Goal: Communication & Community: Answer question/provide support

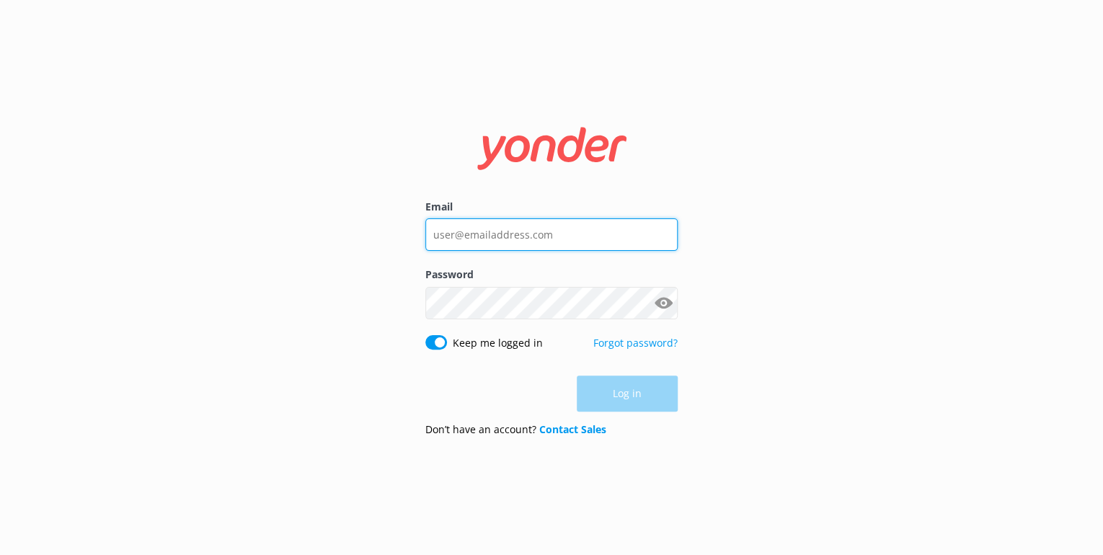
type input "[EMAIL_ADDRESS][DOMAIN_NAME]"
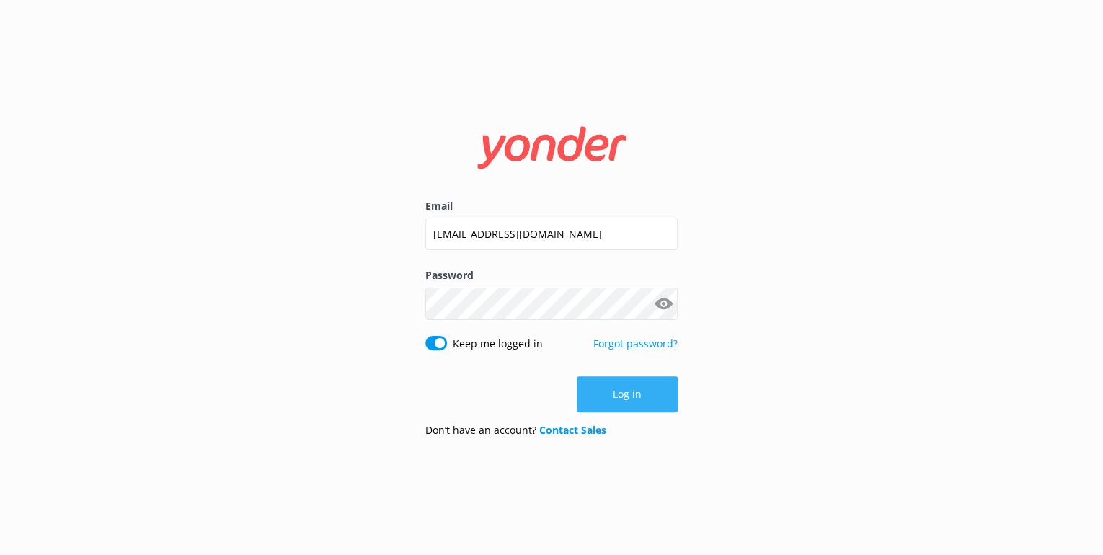
click at [636, 391] on div "Log in" at bounding box center [551, 394] width 252 height 36
click at [643, 396] on button "Log in" at bounding box center [627, 394] width 101 height 36
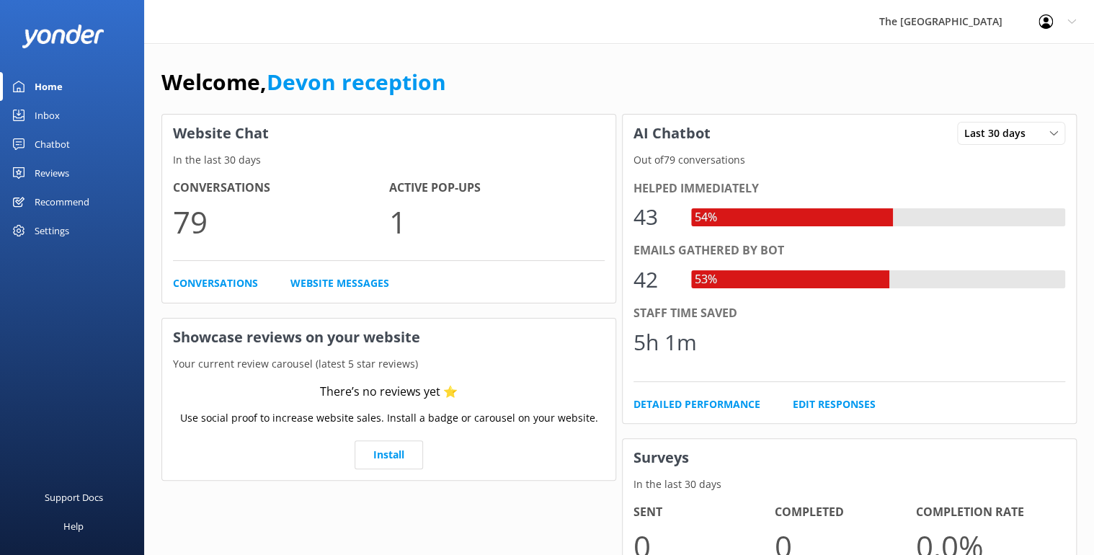
click at [55, 112] on div "Inbox" at bounding box center [47, 115] width 25 height 29
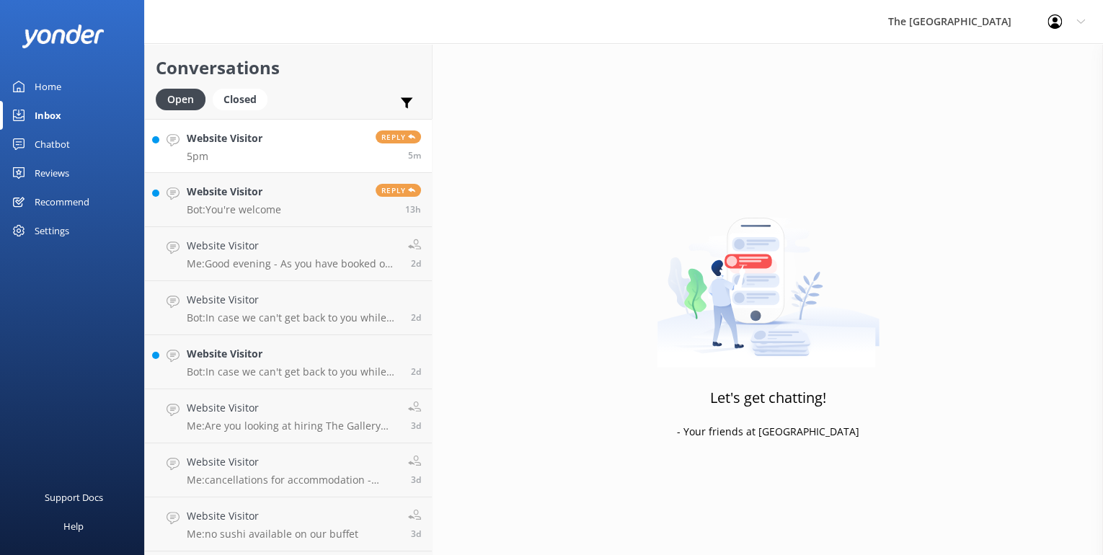
click at [264, 147] on link "Website Visitor 5pm Reply 5m" at bounding box center [288, 146] width 287 height 54
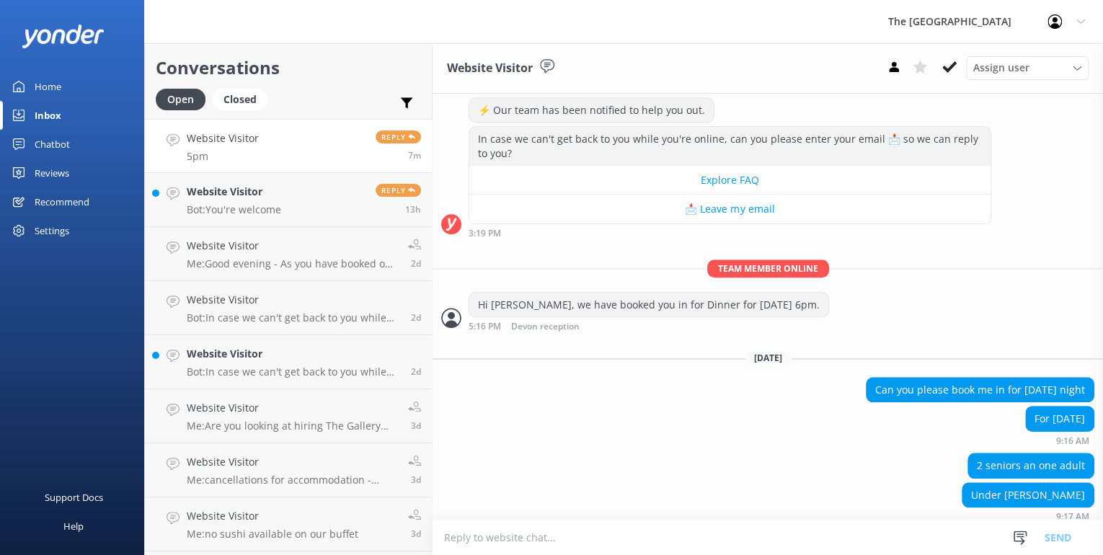
scroll to position [687, 0]
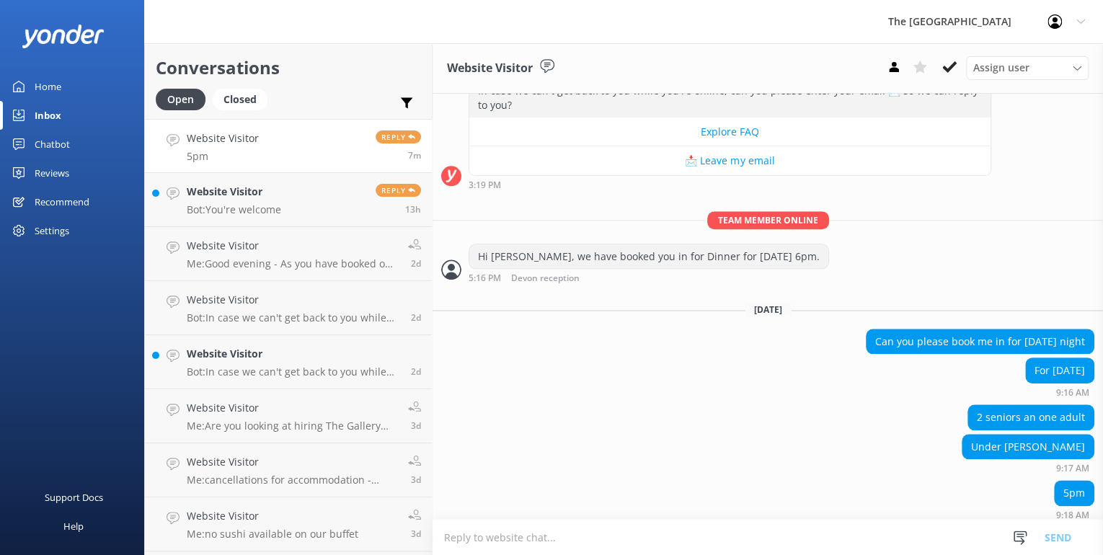
click at [606, 542] on textarea at bounding box center [768, 537] width 670 height 35
type textarea "W"
type textarea "Marbles opens at 5.30 pm - so have booked your table for 5.30pm"
click at [1047, 536] on button "Send" at bounding box center [1058, 537] width 54 height 36
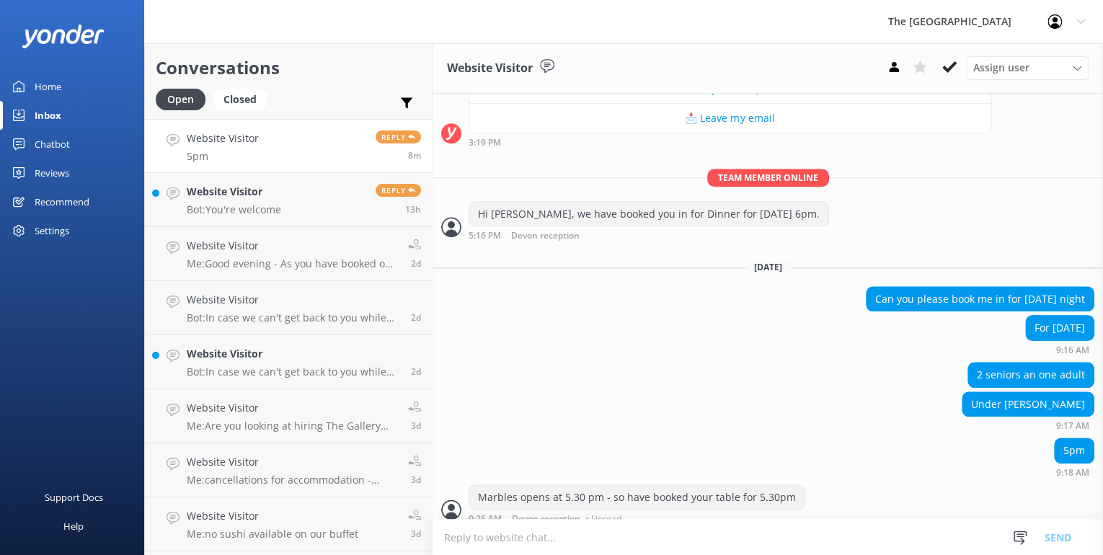
scroll to position [733, 0]
